Goal: Information Seeking & Learning: Learn about a topic

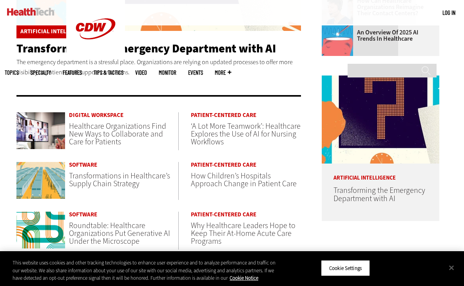
scroll to position [332, 0]
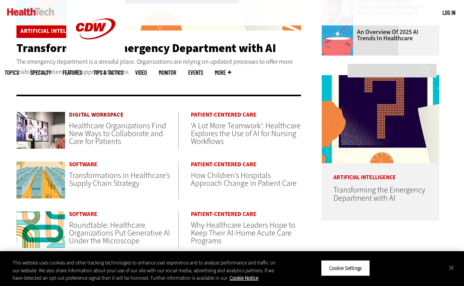
click at [96, 116] on link "Digital Workspace" at bounding box center [123, 115] width 109 height 6
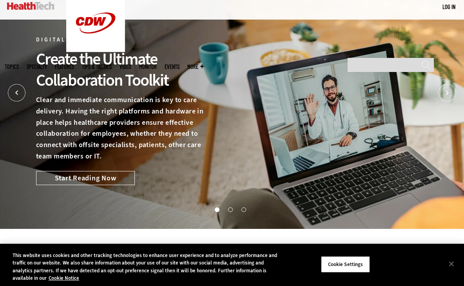
scroll to position [31, 0]
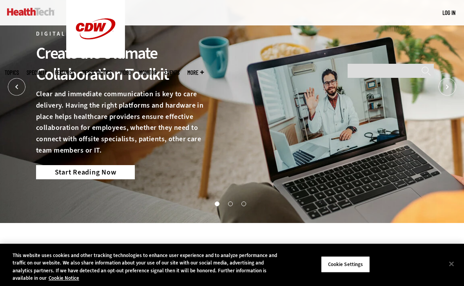
click at [88, 174] on link "Start Reading Now" at bounding box center [85, 172] width 99 height 14
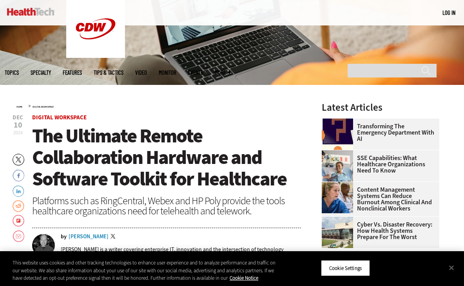
scroll to position [189, 0]
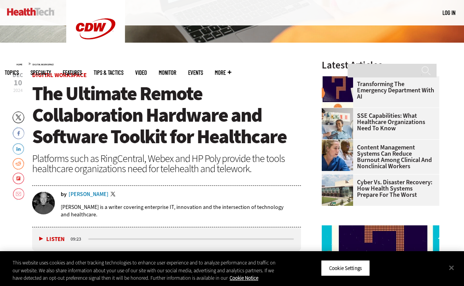
click at [114, 192] on link "Twitter" at bounding box center [113, 195] width 7 height 6
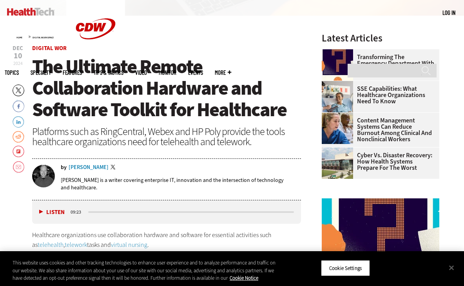
scroll to position [208, 0]
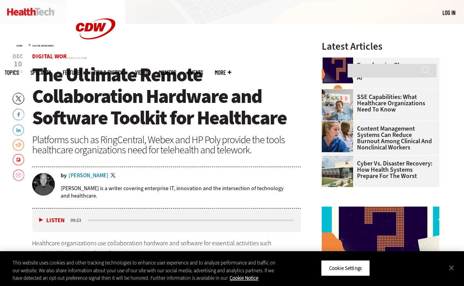
click at [36, 13] on img at bounding box center [30, 12] width 47 height 8
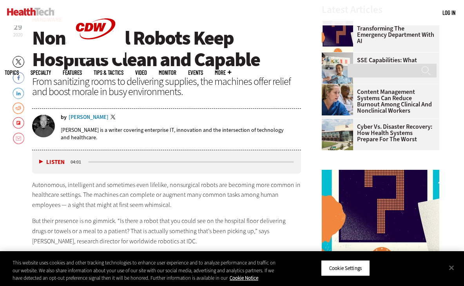
scroll to position [250, 0]
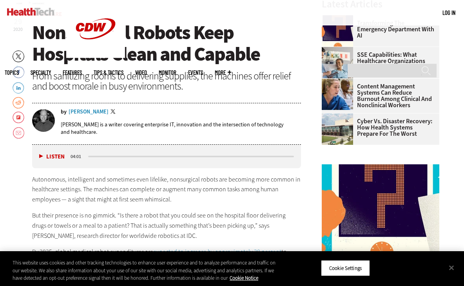
click at [92, 112] on div "[PERSON_NAME]" at bounding box center [89, 111] width 40 height 5
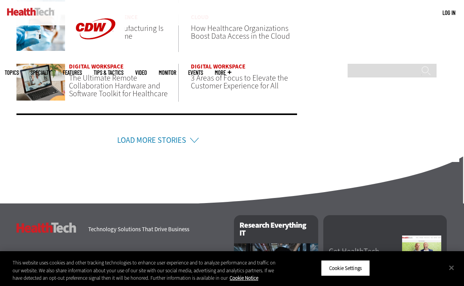
scroll to position [584, 0]
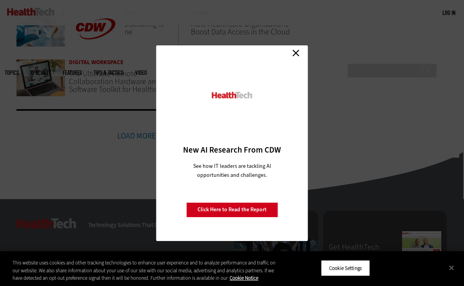
click at [291, 55] on link "Close" at bounding box center [296, 53] width 12 height 12
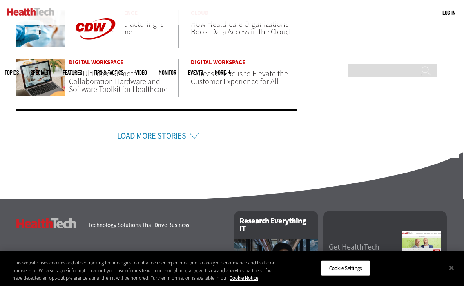
click at [231, 70] on span "More" at bounding box center [223, 73] width 16 height 6
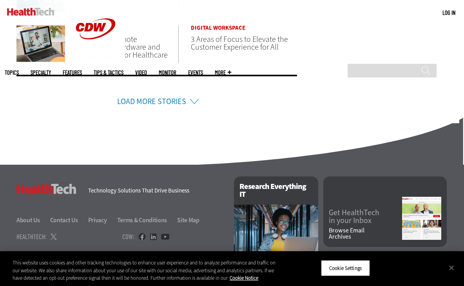
scroll to position [684, 0]
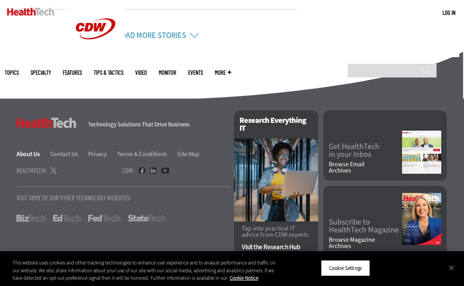
click at [38, 152] on link "About Us" at bounding box center [32, 154] width 33 height 8
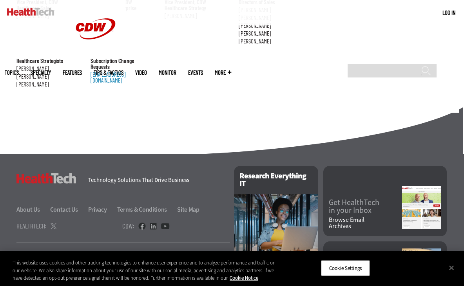
scroll to position [947, 0]
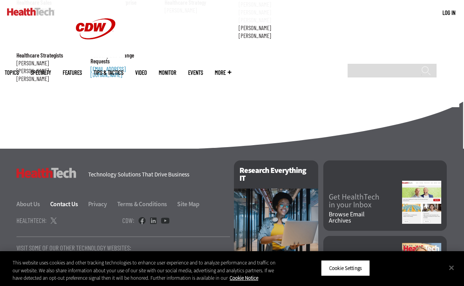
click at [67, 200] on link "Contact Us" at bounding box center [68, 204] width 37 height 8
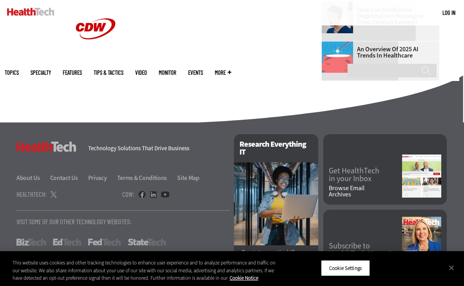
scroll to position [535, 0]
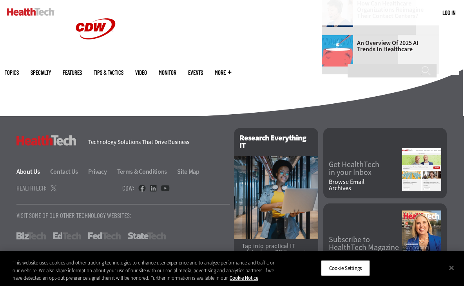
click at [38, 174] on link "About Us" at bounding box center [32, 172] width 33 height 8
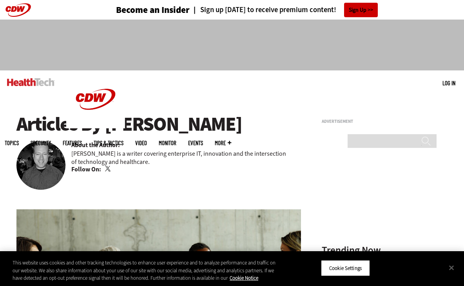
click at [107, 170] on link "Twitter" at bounding box center [108, 169] width 7 height 6
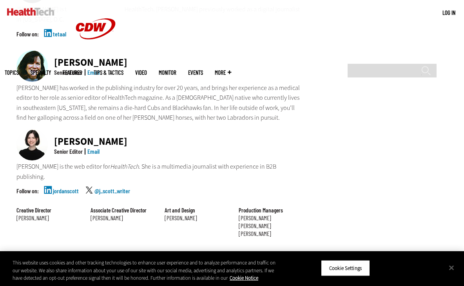
scroll to position [657, 0]
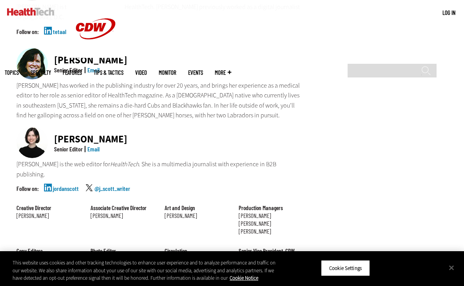
click at [193, 159] on p "[PERSON_NAME] is the web editor for HealthTech . She is a multimedia journalist…" at bounding box center [158, 169] width 284 height 20
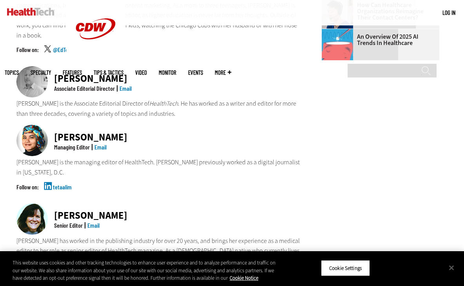
scroll to position [505, 0]
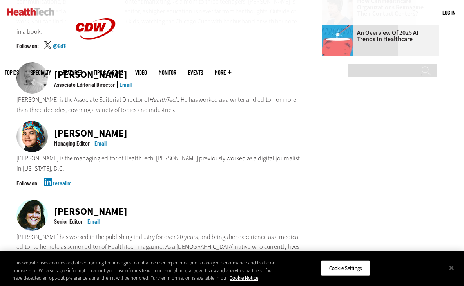
drag, startPoint x: 55, startPoint y: 45, endPoint x: 129, endPoint y: 45, distance: 74.4
click at [129, 70] on div "Matt McLaughlin" at bounding box center [93, 75] width 78 height 10
copy div "Matt McLaughlin"
click at [164, 95] on p "Matt McLaughlin is the Associate Editorial Director of HealthTech . He has work…" at bounding box center [158, 105] width 284 height 20
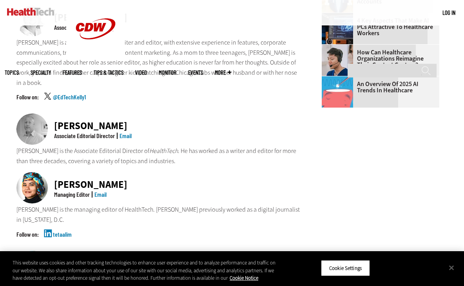
scroll to position [453, 0]
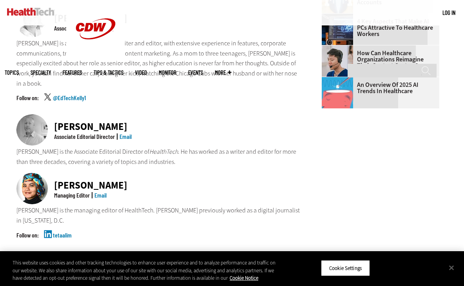
click at [53, 232] on link "tetaalim" at bounding box center [62, 242] width 19 height 20
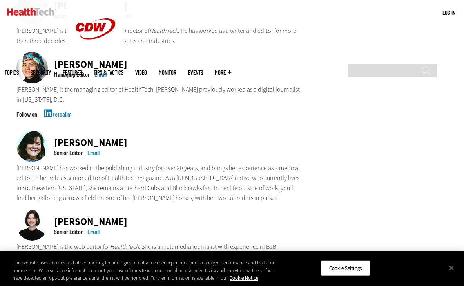
scroll to position [575, 0]
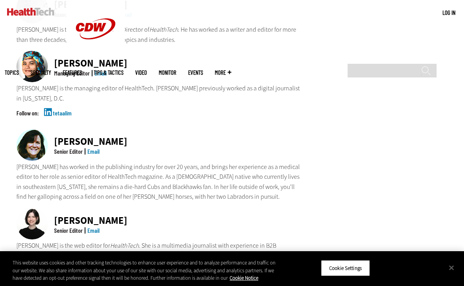
click at [56, 267] on link "jordanscott" at bounding box center [66, 277] width 26 height 20
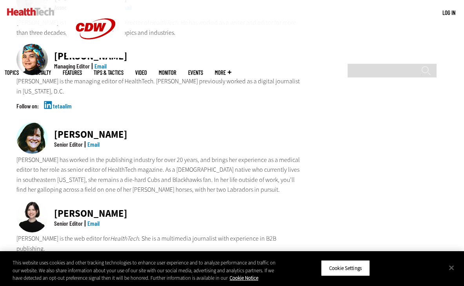
scroll to position [584, 0]
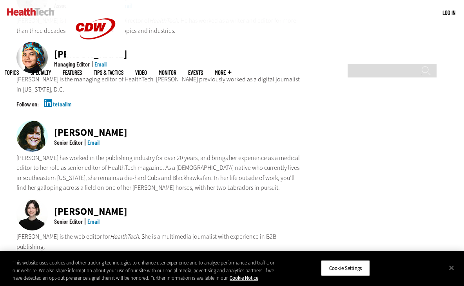
click at [101, 258] on link "@j_scott_writer" at bounding box center [112, 268] width 36 height 20
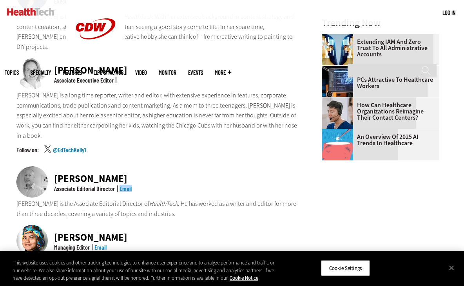
scroll to position [400, 0]
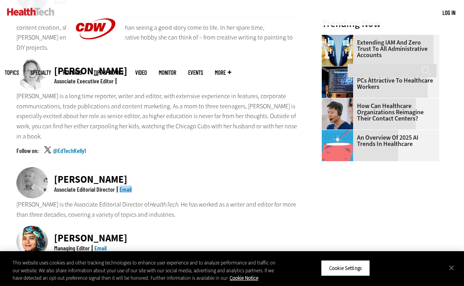
click at [62, 148] on link "@EdTechKelly1" at bounding box center [69, 158] width 33 height 20
click at [84, 175] on div "[PERSON_NAME]" at bounding box center [93, 180] width 78 height 10
click at [78, 175] on div "Matt McLaughlin" at bounding box center [93, 180] width 78 height 10
click at [83, 175] on div "Matt McLaughlin" at bounding box center [93, 180] width 78 height 10
click at [45, 167] on img at bounding box center [31, 182] width 31 height 31
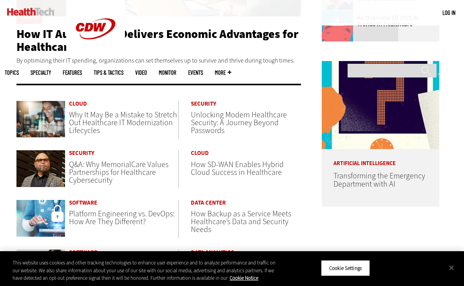
scroll to position [348, 0]
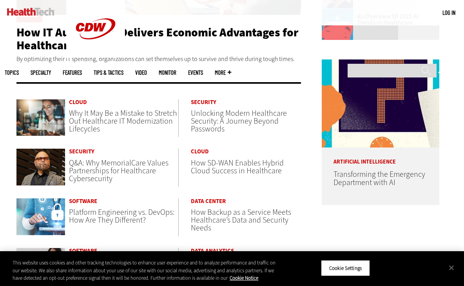
click at [231, 121] on span "Unlocking Modern Healthcare Security: A Journey Beyond Passwords" at bounding box center [239, 121] width 96 height 26
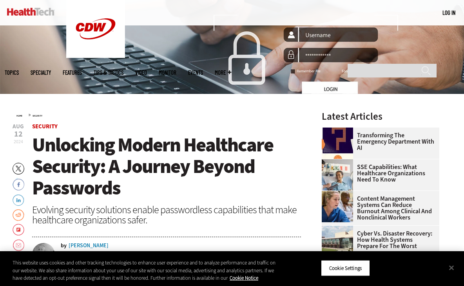
scroll to position [218, 0]
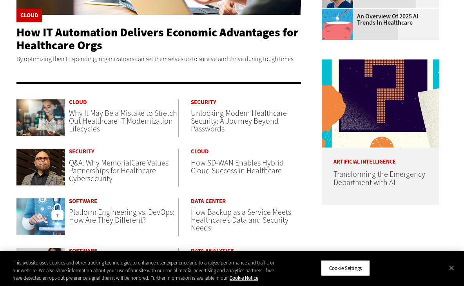
click at [84, 217] on span "Platform Engineering vs. DevOps: How Are They Different?" at bounding box center [121, 216] width 105 height 18
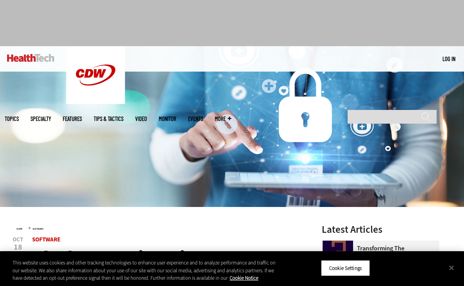
scroll to position [20, 0]
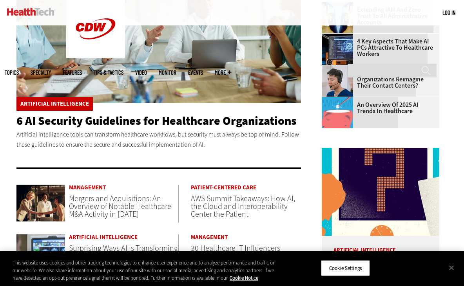
scroll to position [260, 0]
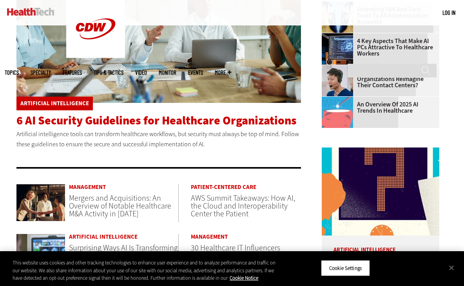
click at [124, 122] on span "6 AI Security Guidelines for Healthcare Organizations" at bounding box center [156, 121] width 280 height 16
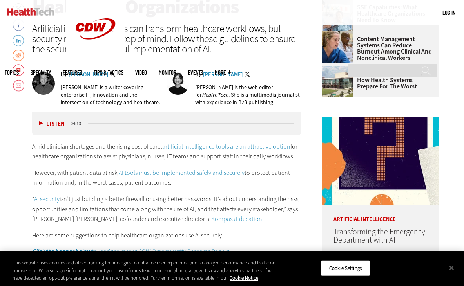
scroll to position [299, 0]
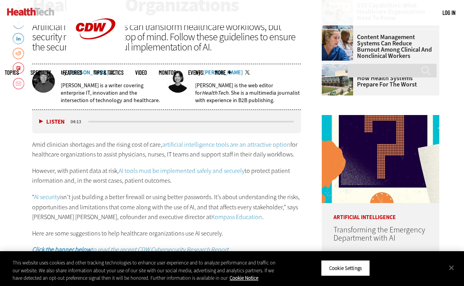
drag, startPoint x: 156, startPoint y: 101, endPoint x: 109, endPoint y: 84, distance: 49.9
click at [109, 84] on p "Brian T. Horowitz is a writer covering enterprise IT, innovation and the inters…" at bounding box center [111, 93] width 100 height 22
click at [106, 85] on p "Brian T. Horowitz is a writer covering enterprise IT, innovation and the inters…" at bounding box center [111, 93] width 100 height 22
copy p "a writer covering enterprise IT, innovation and the intersection of technology …"
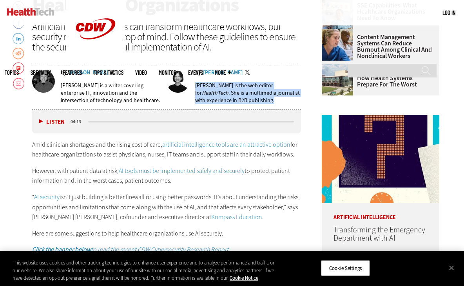
drag, startPoint x: 195, startPoint y: 83, endPoint x: 236, endPoint y: 99, distance: 43.6
click at [236, 99] on p "Jordan Scott is the web editor for HealthTech . She is a multimedia journalist …" at bounding box center [248, 93] width 106 height 22
copy p "Jordan Scott is the web editor for HealthTech . She is a multimedia journalist …"
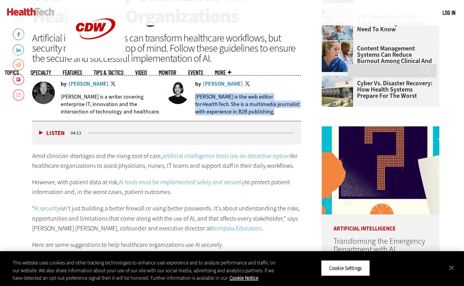
scroll to position [286, 0]
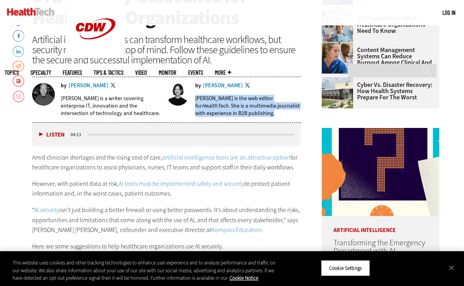
click at [216, 84] on div "Jordan Scott" at bounding box center [223, 85] width 40 height 5
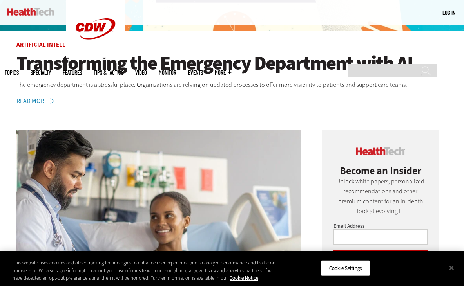
scroll to position [201, 0]
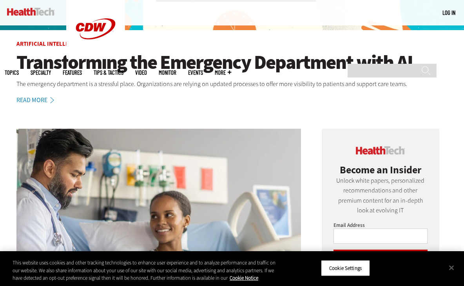
click at [183, 64] on h1 "Transforming the Emergency Department with AI" at bounding box center [231, 63] width 431 height 22
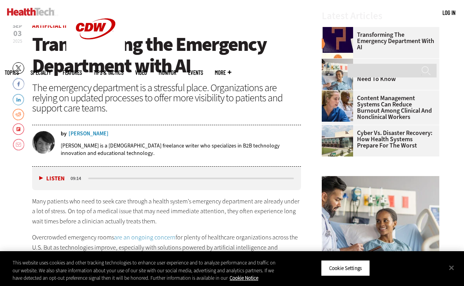
scroll to position [239, 0]
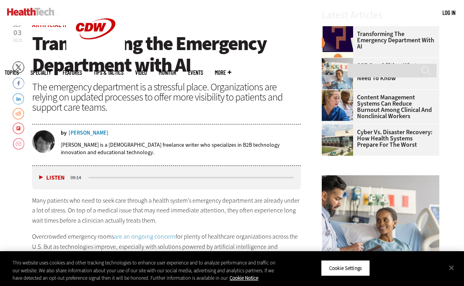
click at [85, 132] on div "Erika Gimbel" at bounding box center [89, 132] width 40 height 5
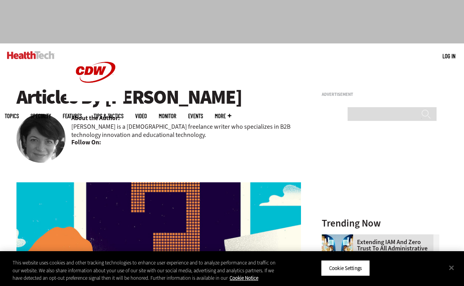
scroll to position [27, 0]
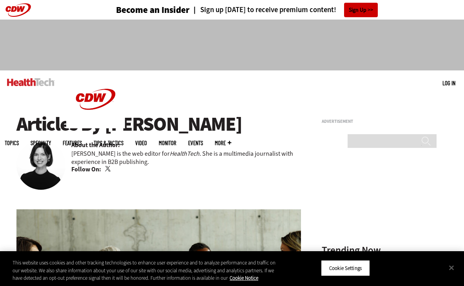
click at [110, 170] on link "Twitter" at bounding box center [108, 169] width 7 height 6
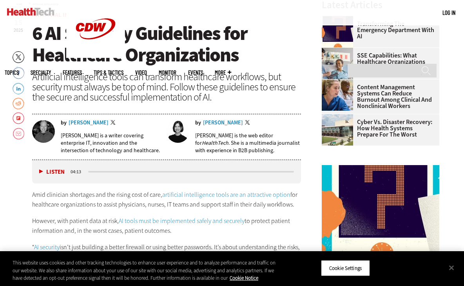
scroll to position [249, 0]
